Goal: Transaction & Acquisition: Purchase product/service

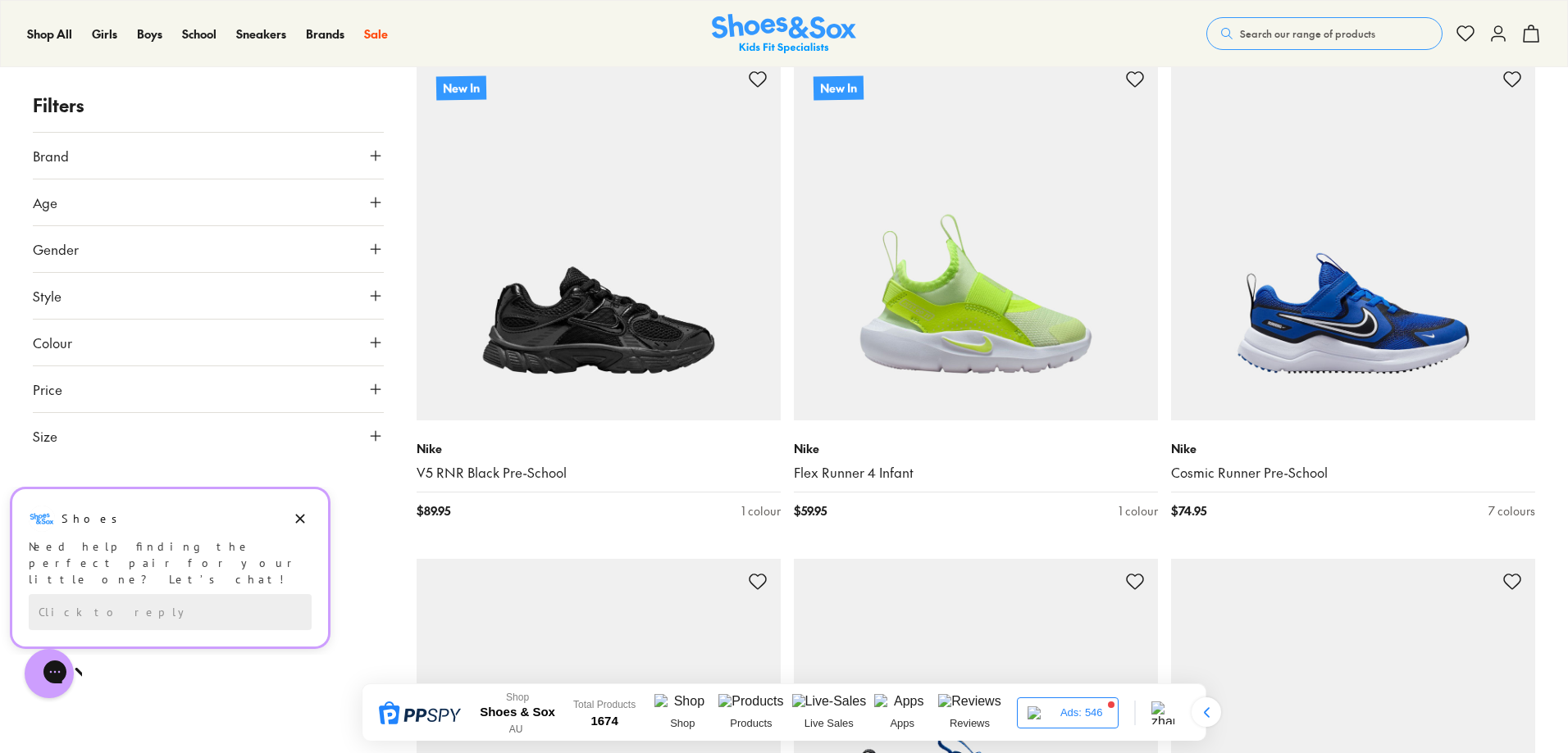
scroll to position [492, 0]
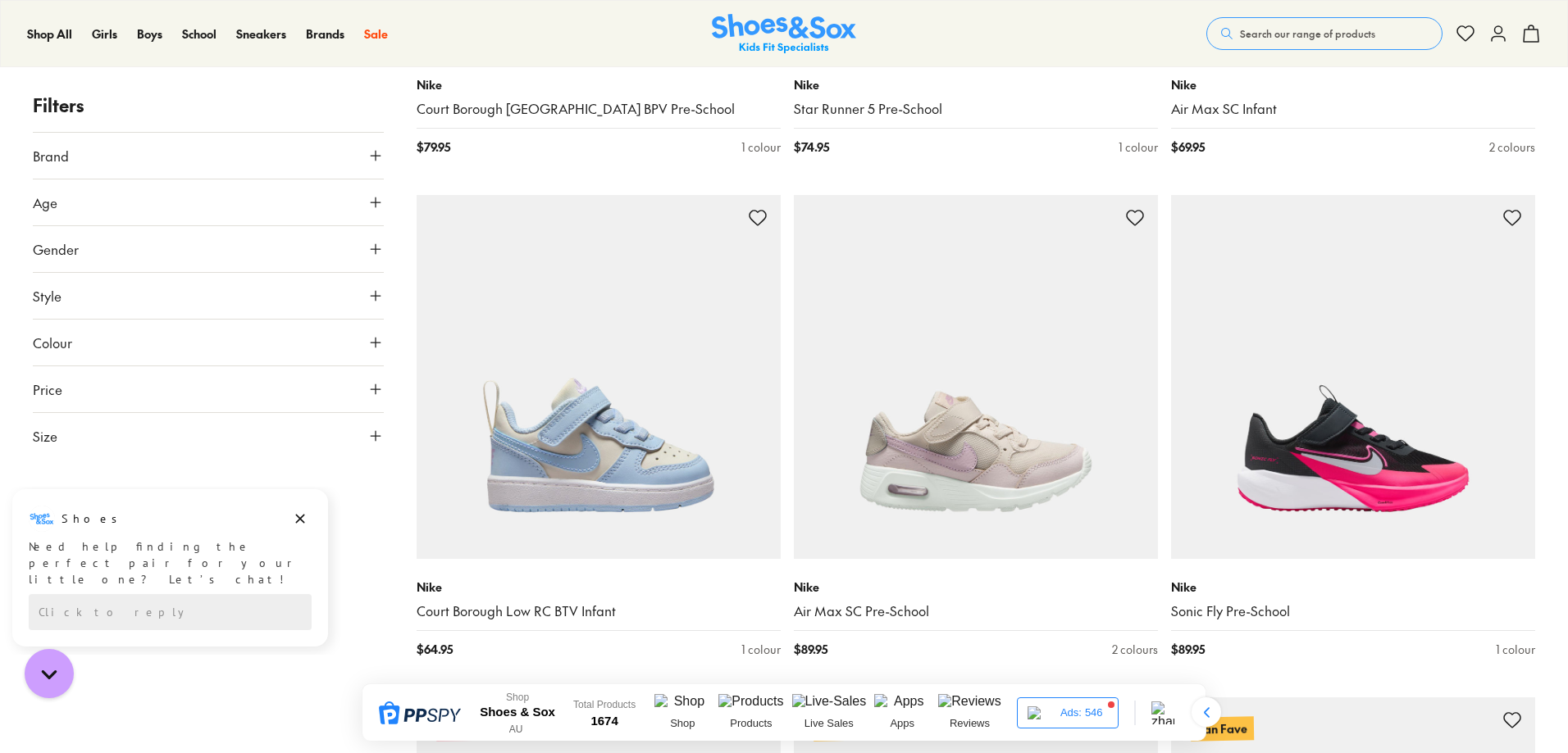
click at [605, 37] on div "Shop All Shop All Shop All 20% Off School New Arrivals Online Only Best Sellers…" at bounding box center [784, 34] width 1568 height 67
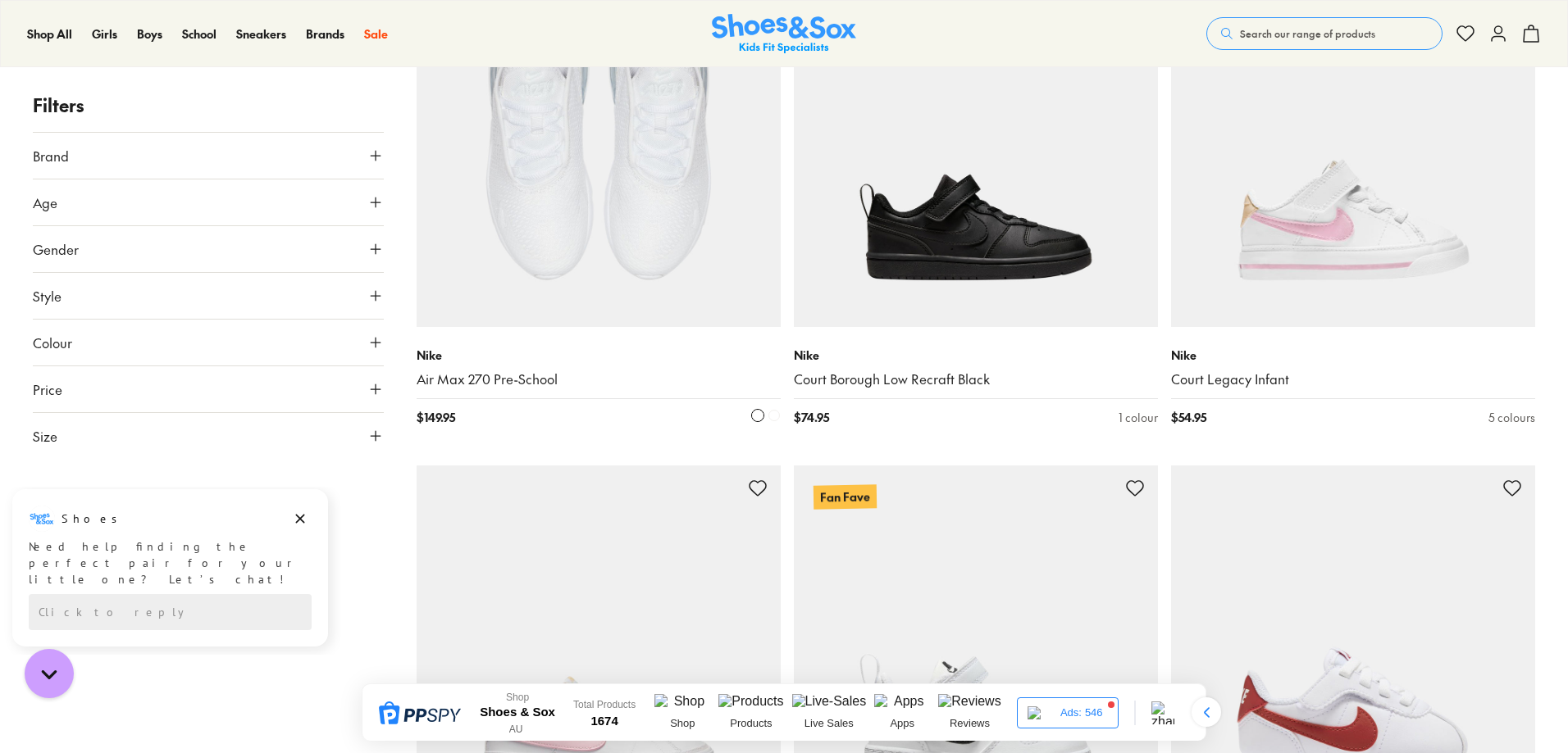
scroll to position [4252, 0]
